Goal: Entertainment & Leisure: Consume media (video, audio)

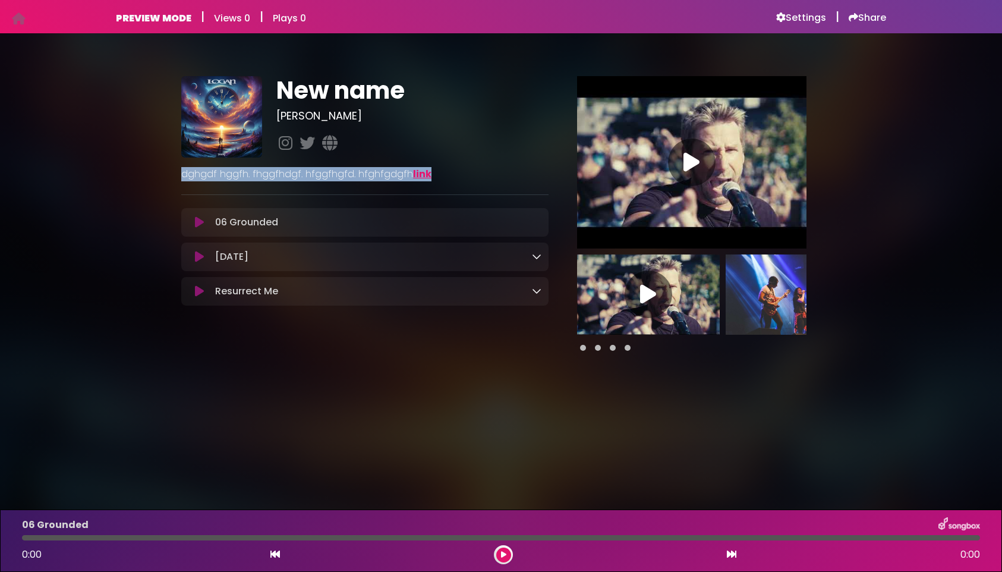
drag, startPoint x: 170, startPoint y: 171, endPoint x: 491, endPoint y: 176, distance: 321.1
click at [479, 174] on div "New name [PERSON_NAME]" at bounding box center [501, 209] width 785 height 322
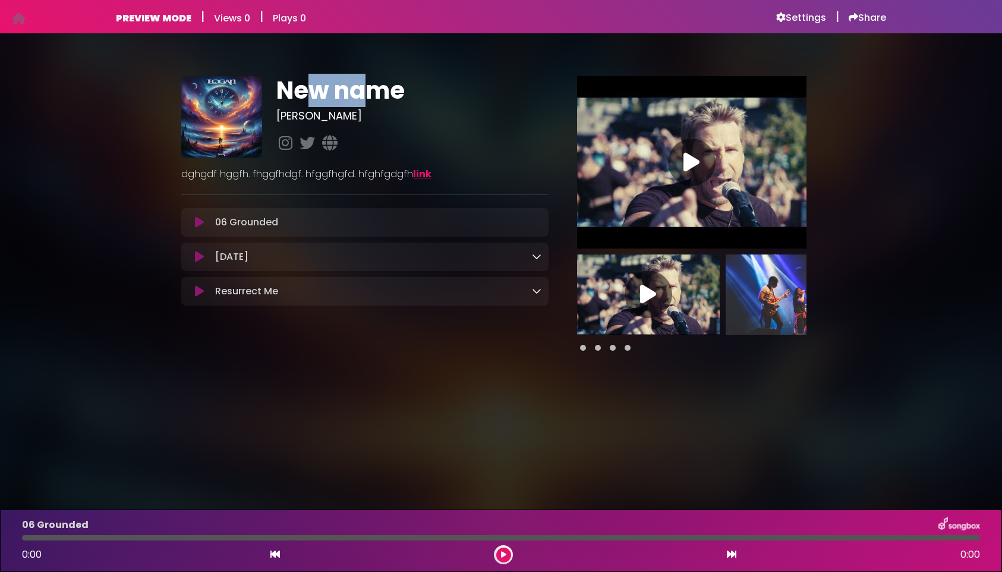
drag, startPoint x: 344, startPoint y: 91, endPoint x: 359, endPoint y: 91, distance: 14.9
click at [360, 91] on h1 "New name" at bounding box center [412, 90] width 272 height 29
click at [735, 298] on img at bounding box center [797, 294] width 143 height 80
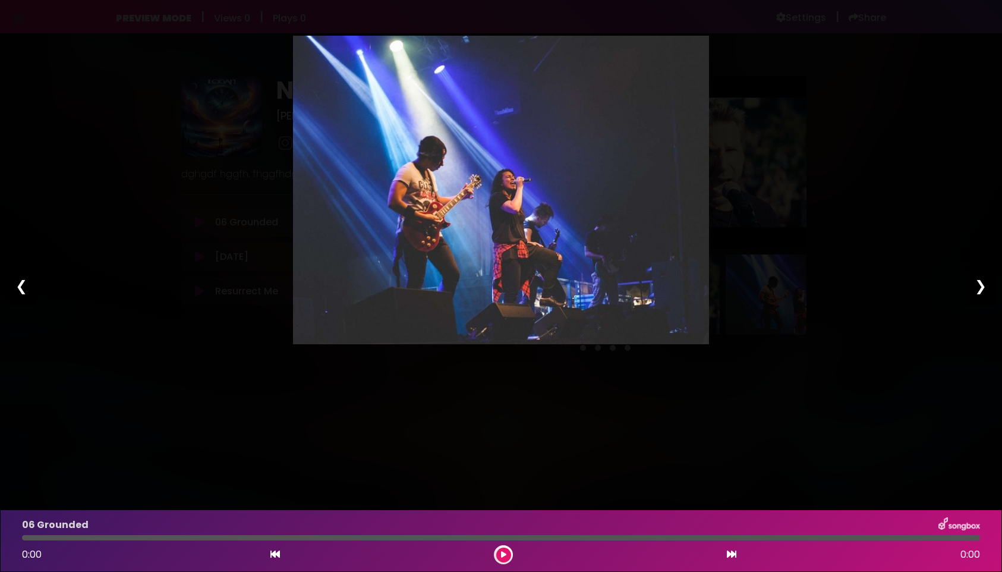
click at [982, 294] on div "❯" at bounding box center [981, 286] width 31 height 40
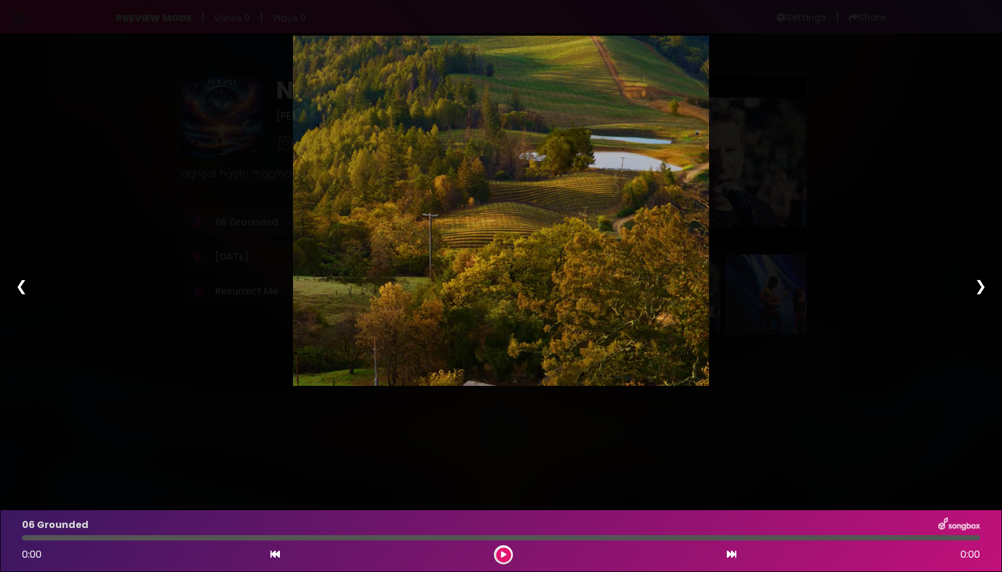
click at [981, 293] on div "❯" at bounding box center [981, 286] width 31 height 40
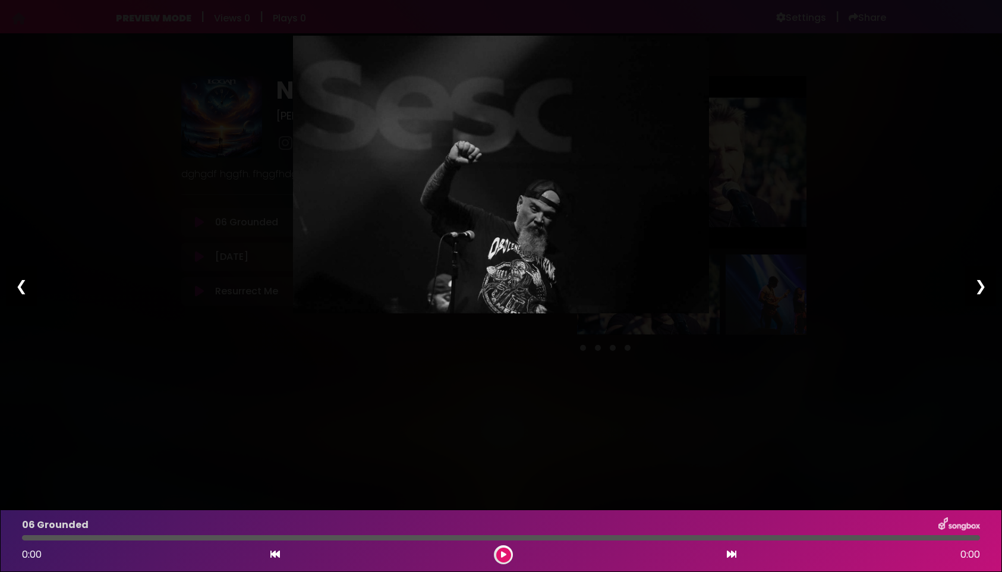
click at [914, 190] on div "Pause Play % buffered 00:00 00:00 00:00 Exit fullscreen Enter fullscreen Play ❮…" at bounding box center [501, 286] width 1002 height 572
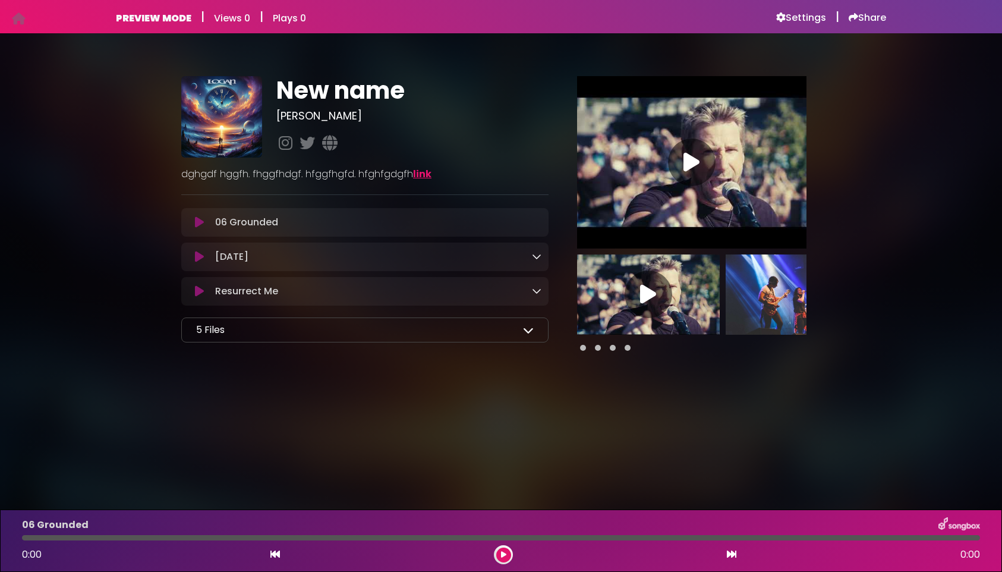
click at [520, 328] on div "5 Files" at bounding box center [365, 330] width 338 height 14
click at [530, 332] on icon at bounding box center [528, 330] width 11 height 11
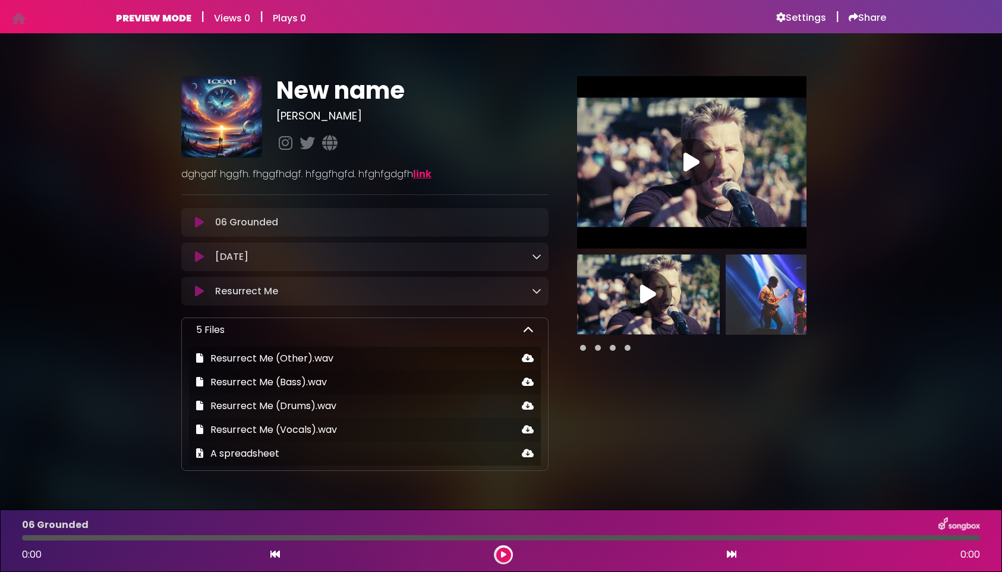
click at [529, 331] on icon at bounding box center [528, 330] width 11 height 11
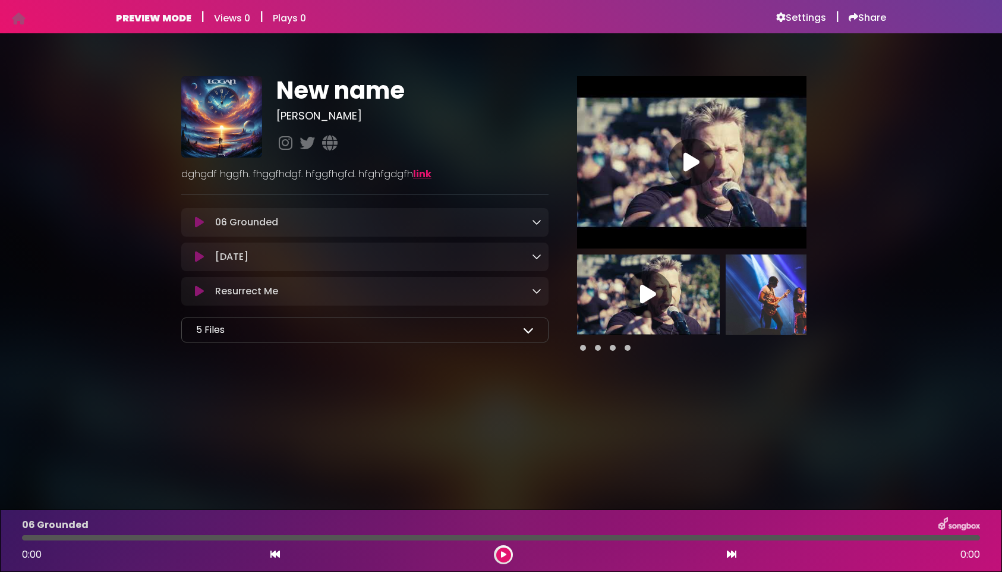
click at [536, 227] on link at bounding box center [537, 222] width 10 height 14
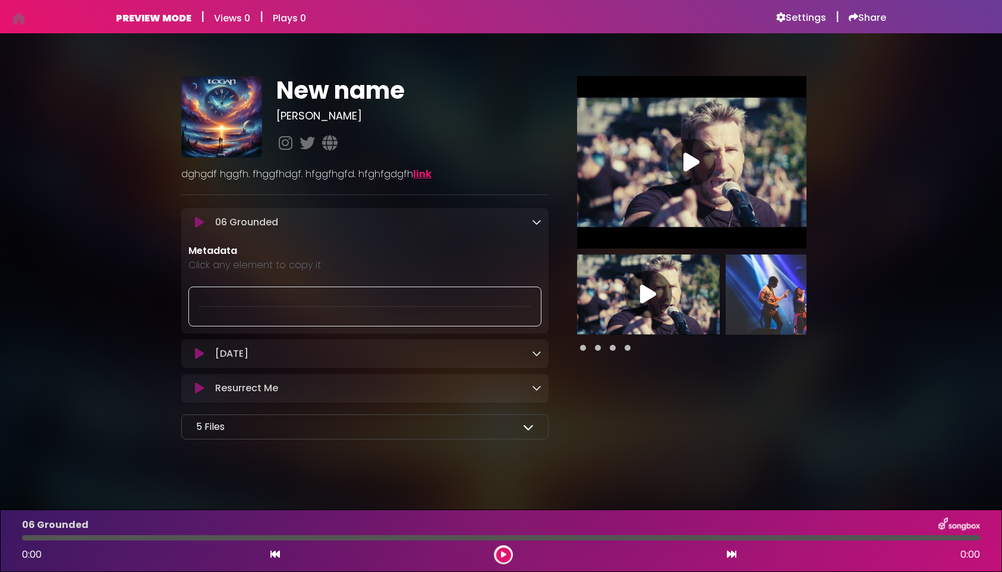
click at [536, 227] on icon at bounding box center [537, 222] width 10 height 10
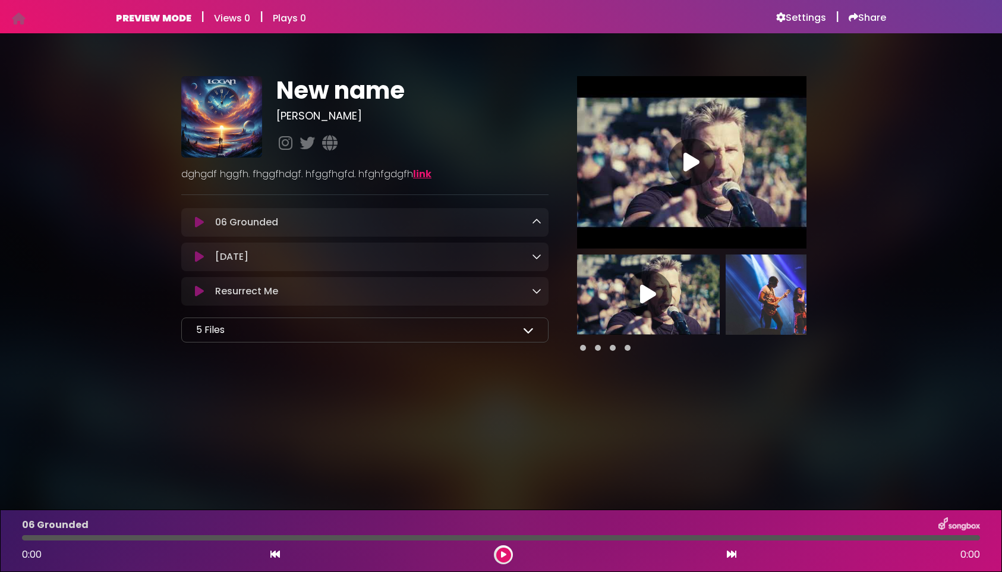
click at [539, 261] on icon at bounding box center [537, 257] width 10 height 10
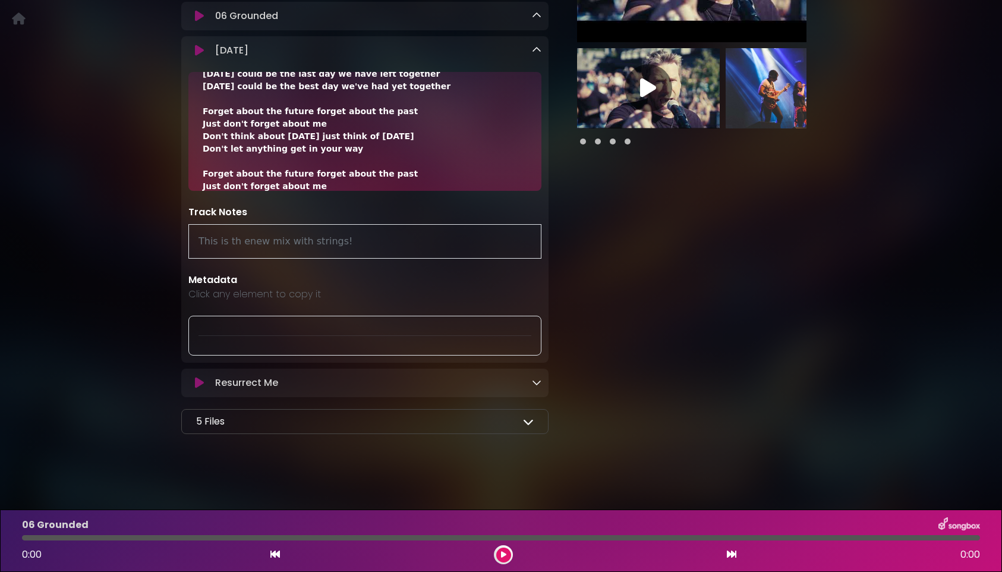
scroll to position [241, 0]
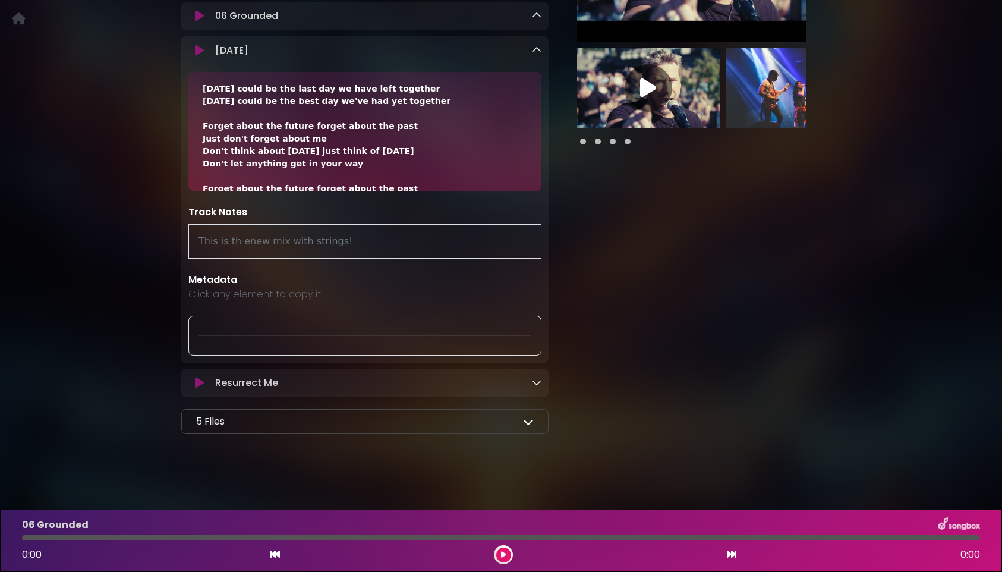
click at [534, 47] on icon at bounding box center [537, 50] width 10 height 10
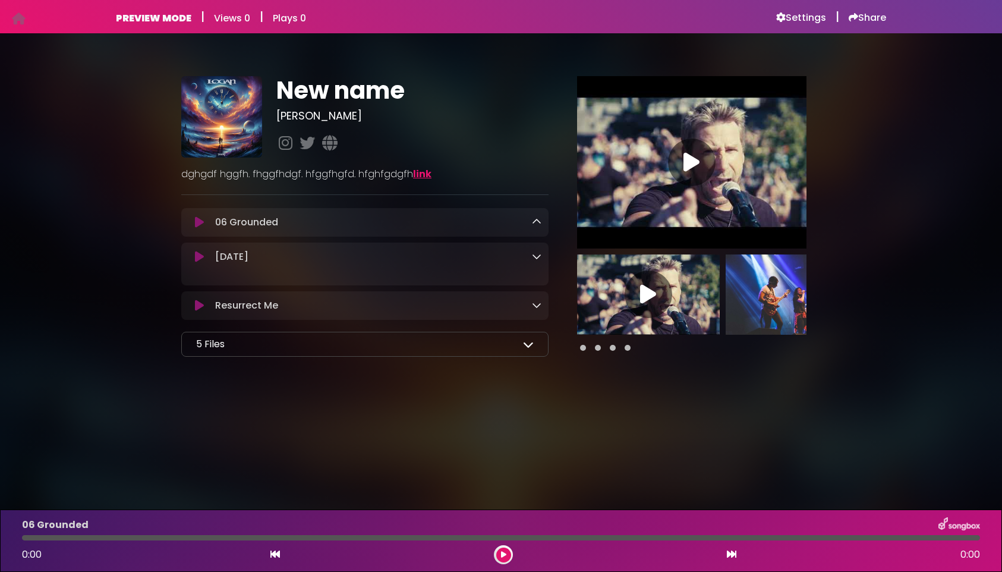
scroll to position [0, 0]
click at [538, 295] on icon at bounding box center [537, 291] width 10 height 10
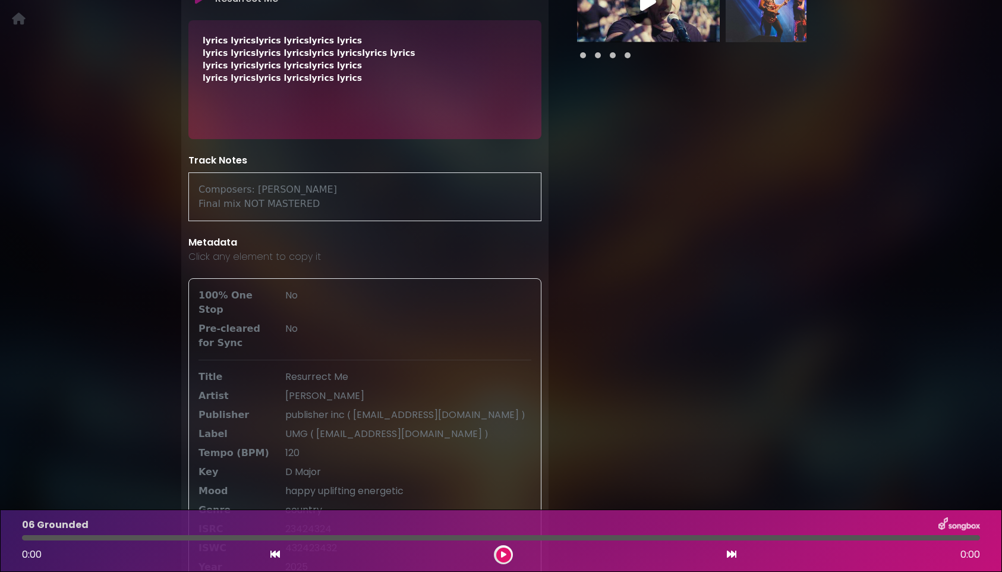
scroll to position [171, 0]
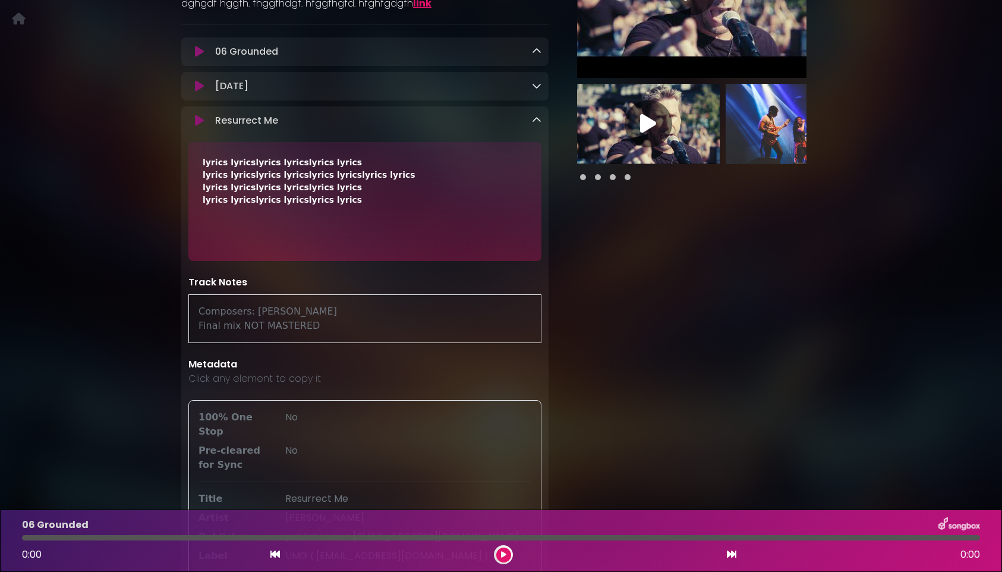
click at [537, 119] on icon at bounding box center [537, 120] width 10 height 10
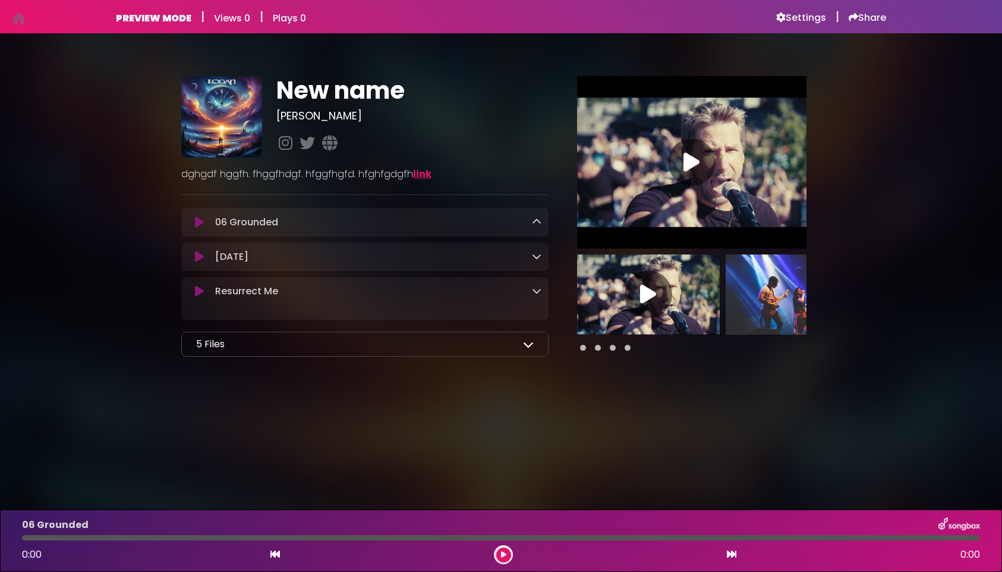
scroll to position [0, 0]
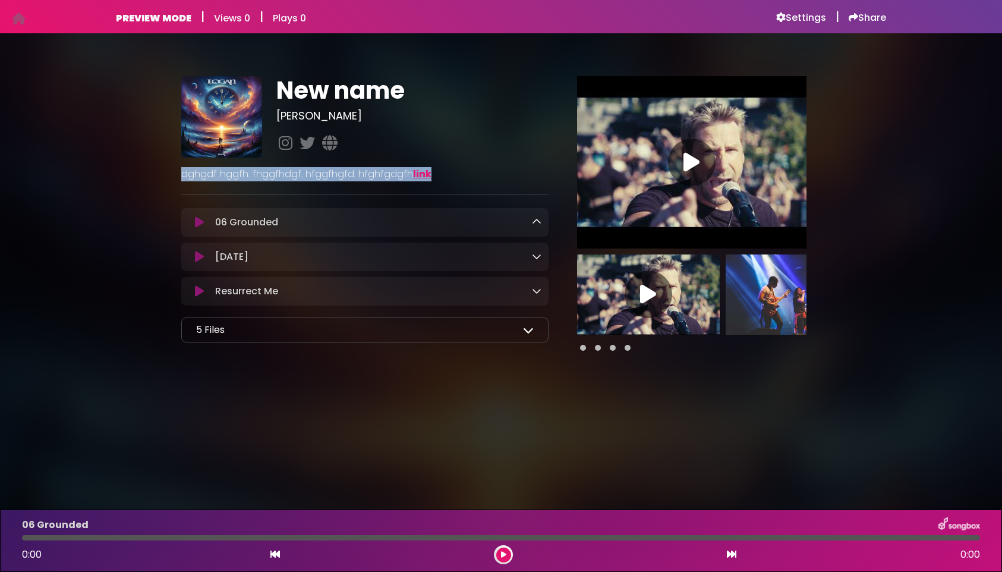
drag, startPoint x: 198, startPoint y: 174, endPoint x: 409, endPoint y: 176, distance: 211.1
click at [409, 176] on p "dghgdf hggfh. fhggfhdgf. hfggfhgfd. hfghfgdgfh link" at bounding box center [364, 174] width 367 height 14
click at [454, 177] on p "dghgdf hggfh. fhggfhdgf. hfggfhgfd. hfghfgdgfh link" at bounding box center [364, 174] width 367 height 14
click at [269, 451] on body "Your Private Link https://songbox.com/s/1795036f-76ab-4c6c-acb6-854a9bf07af7 Co…" at bounding box center [501, 286] width 1002 height 572
drag, startPoint x: 423, startPoint y: 403, endPoint x: 441, endPoint y: 450, distance: 50.8
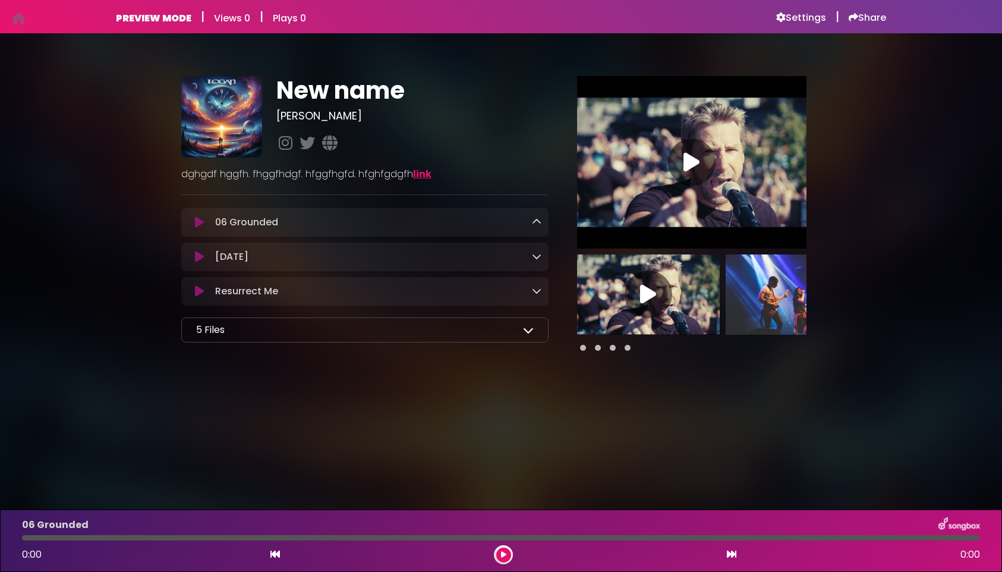
click at [441, 449] on body "Your Private Link https://songbox.com/s/1795036f-76ab-4c6c-acb6-854a9bf07af7 Co…" at bounding box center [501, 286] width 1002 height 572
